Goal: Task Accomplishment & Management: Manage account settings

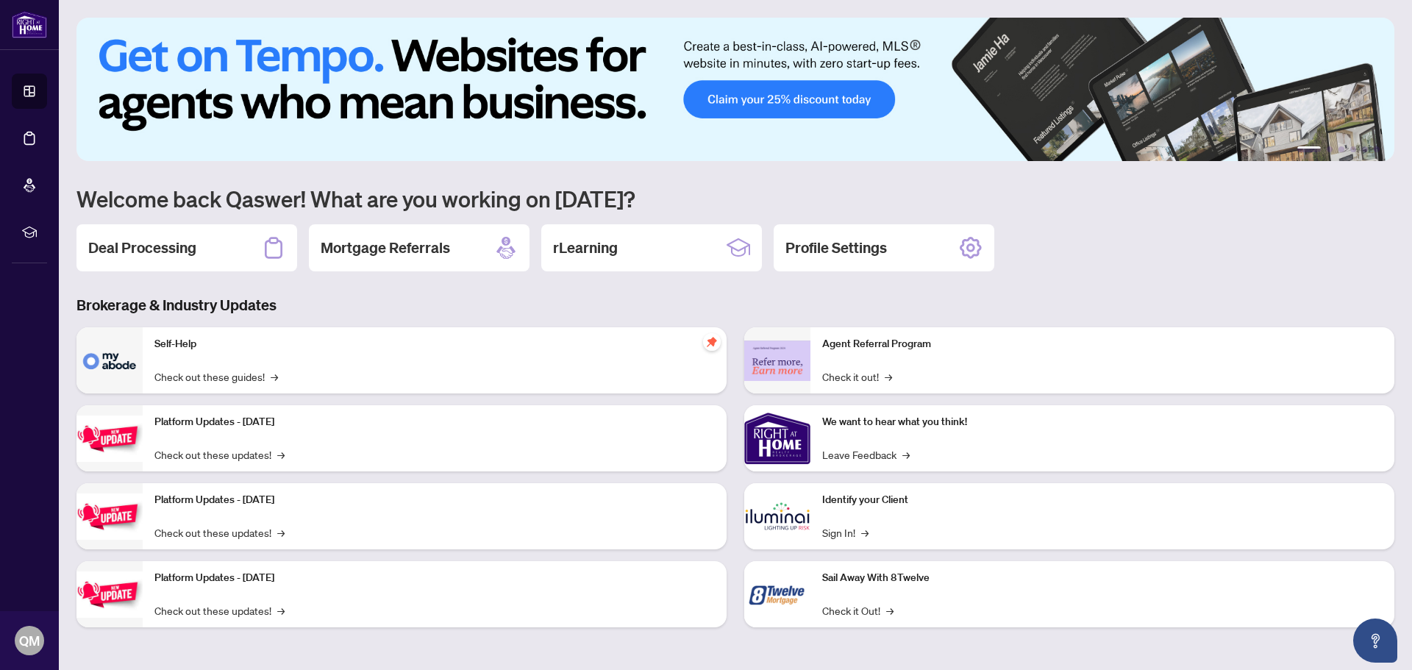
click at [153, 245] on h2 "Deal Processing" at bounding box center [142, 248] width 108 height 21
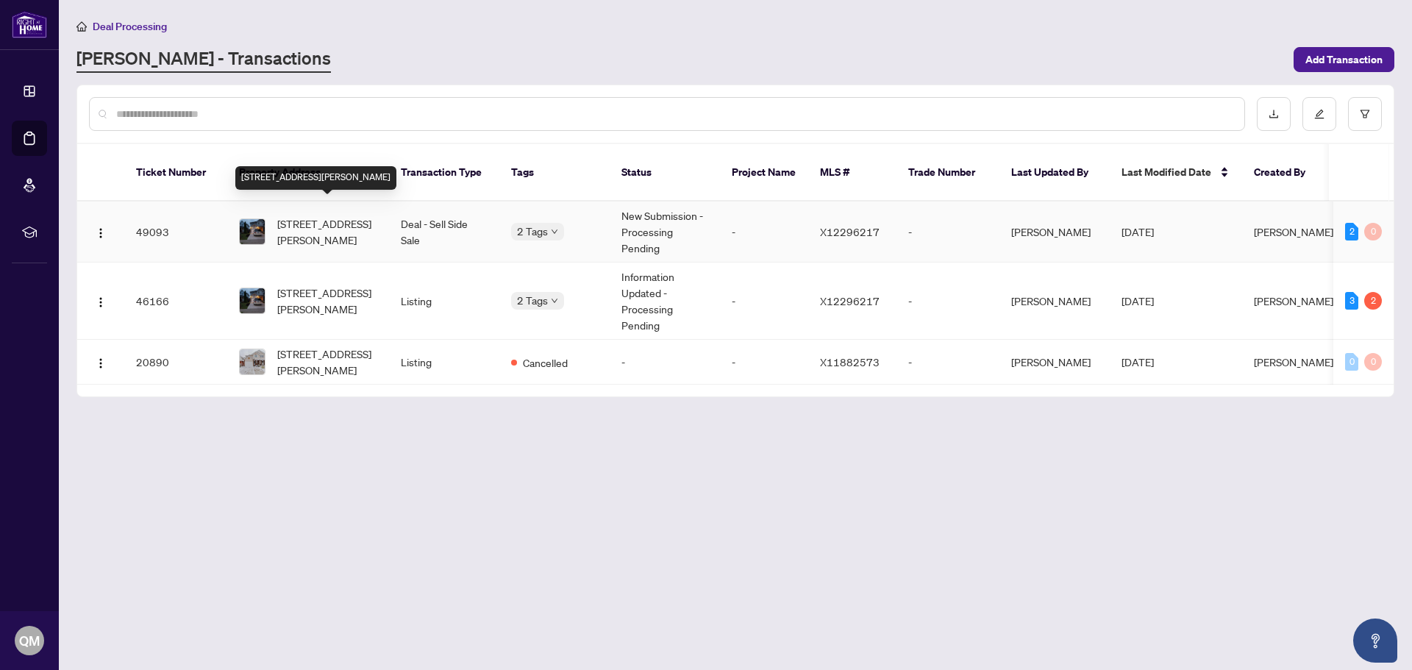
click at [321, 224] on span "[STREET_ADDRESS][PERSON_NAME]" at bounding box center [327, 232] width 100 height 32
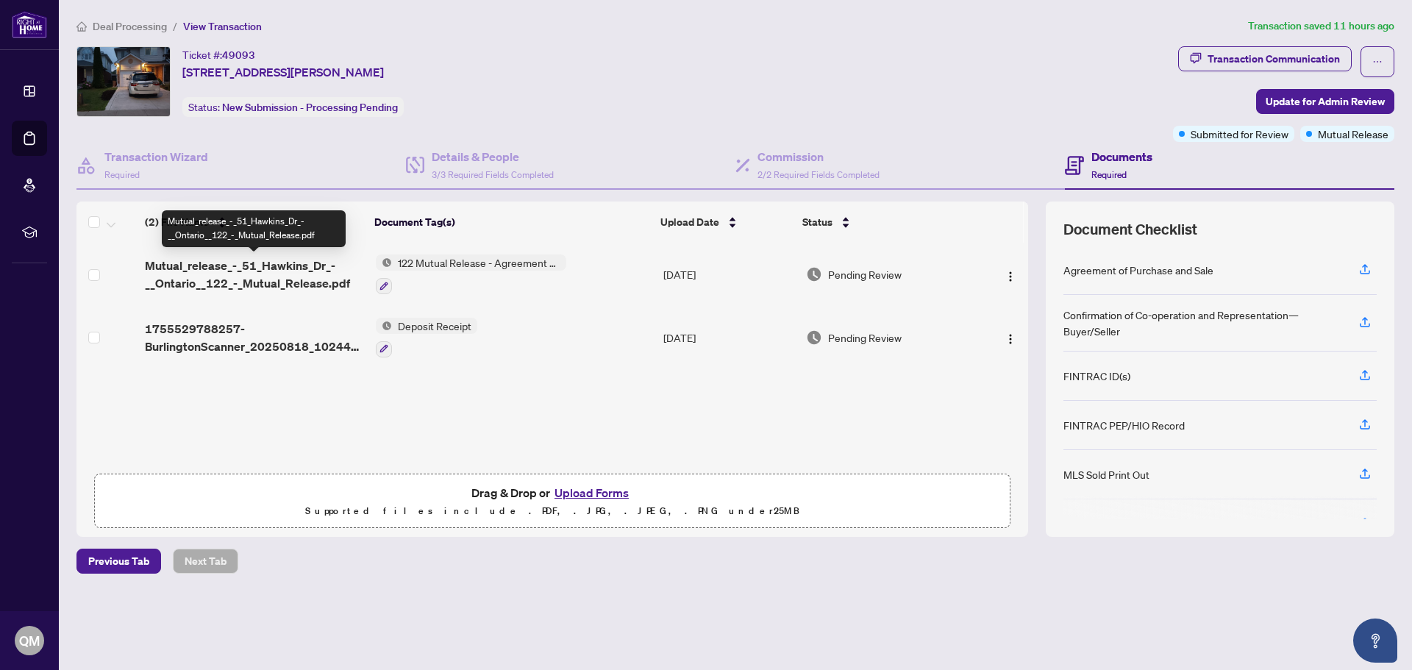
click at [314, 273] on span "Mutual_release_-_51_Hawkins_Dr_-__Ontario__122_-_Mutual_Release.pdf" at bounding box center [254, 274] width 218 height 35
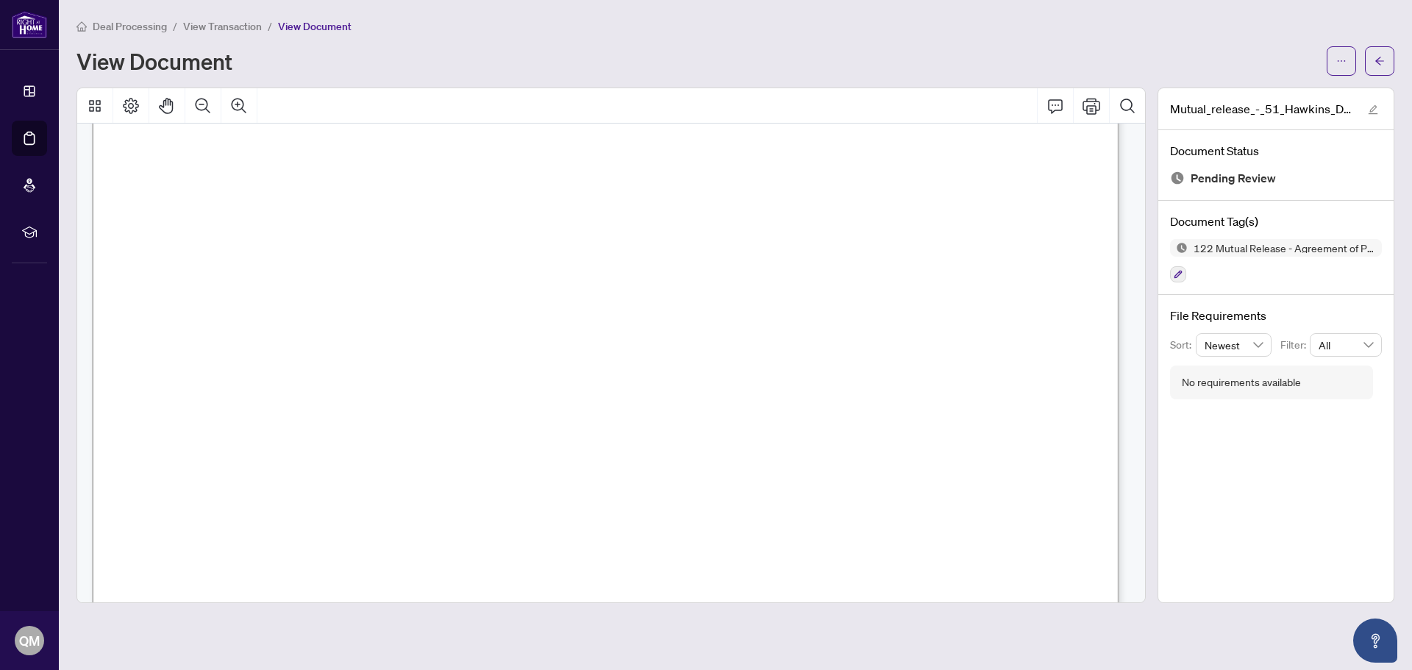
scroll to position [881, 0]
